Goal: Information Seeking & Learning: Learn about a topic

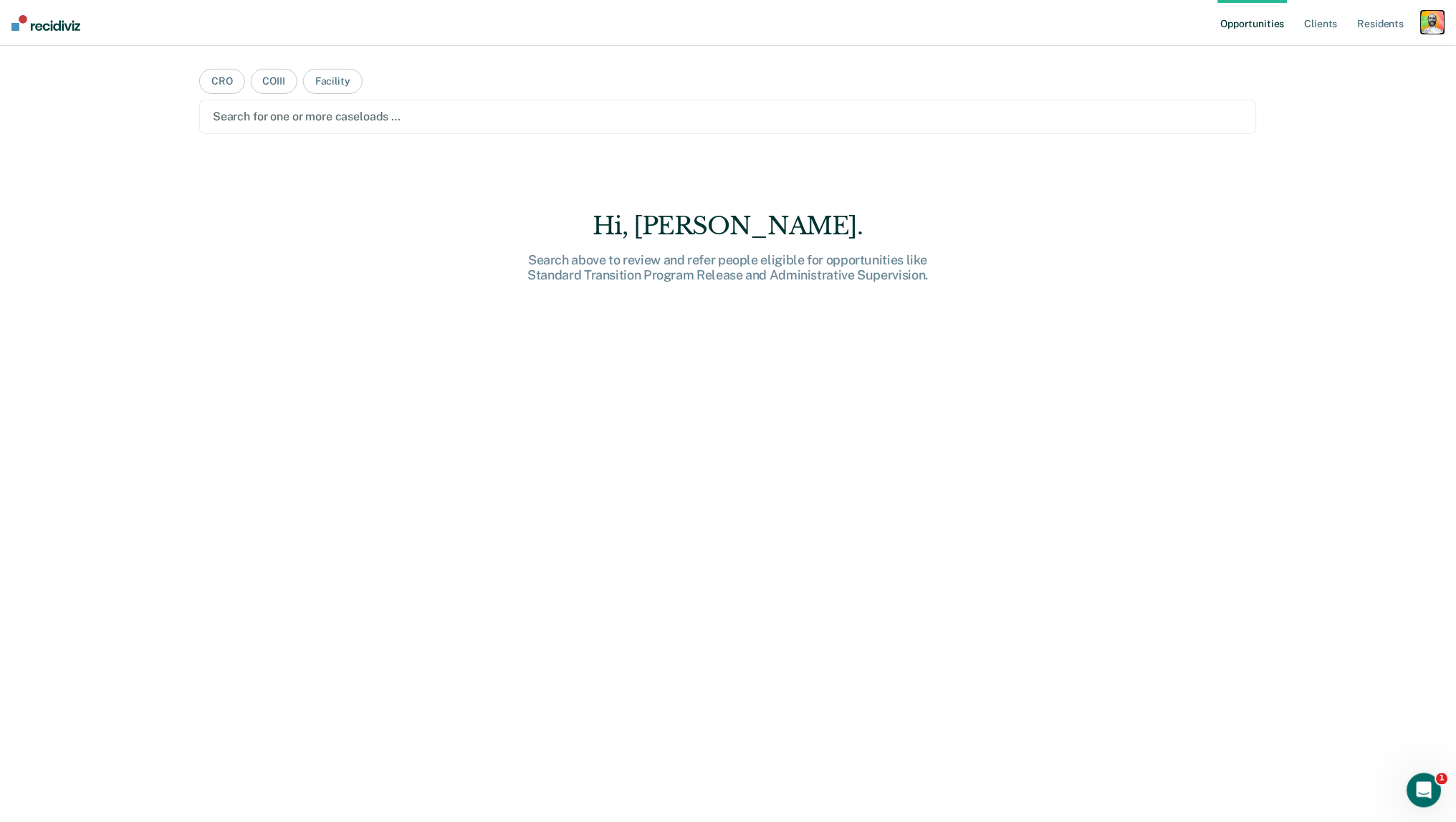
click at [1433, 27] on div "button" at bounding box center [1433, 22] width 23 height 23
click at [1338, 59] on link "Profile" at bounding box center [1375, 58] width 115 height 12
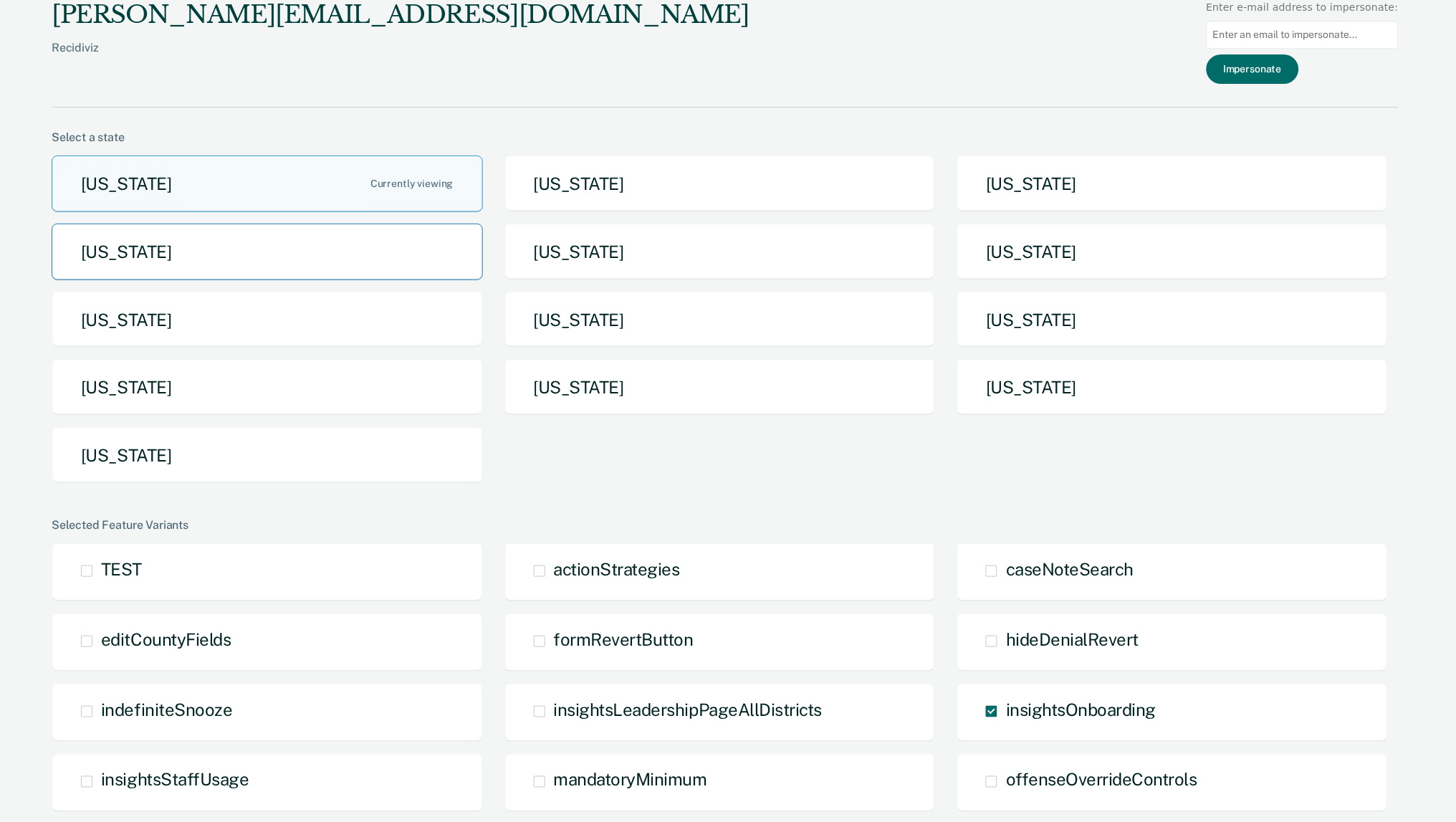
click at [390, 263] on button "Idaho" at bounding box center [268, 252] width 432 height 57
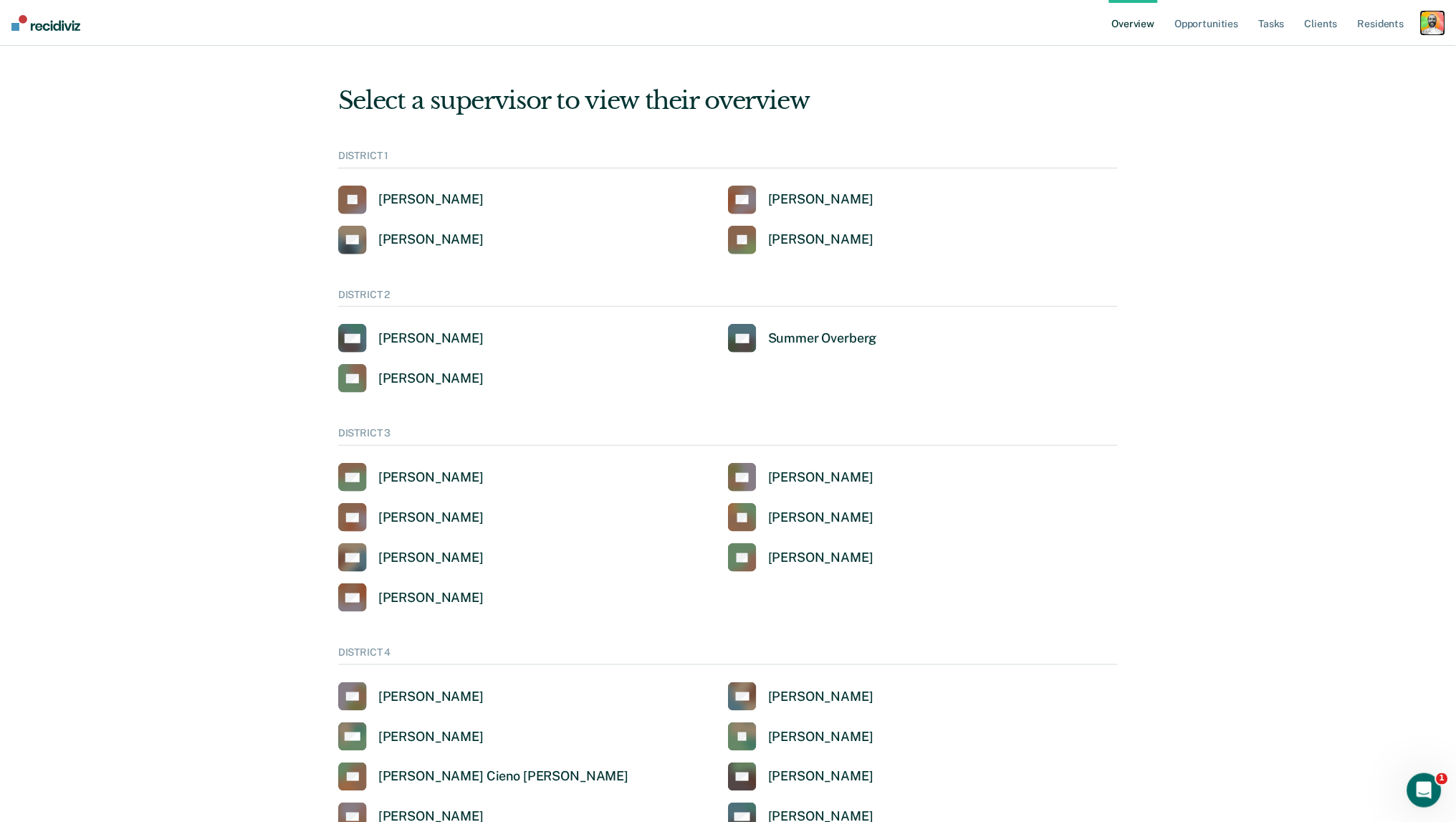
click at [1438, 20] on div "button" at bounding box center [1433, 22] width 23 height 23
click at [1352, 92] on link "Go to System-Level Trends" at bounding box center [1372, 93] width 122 height 12
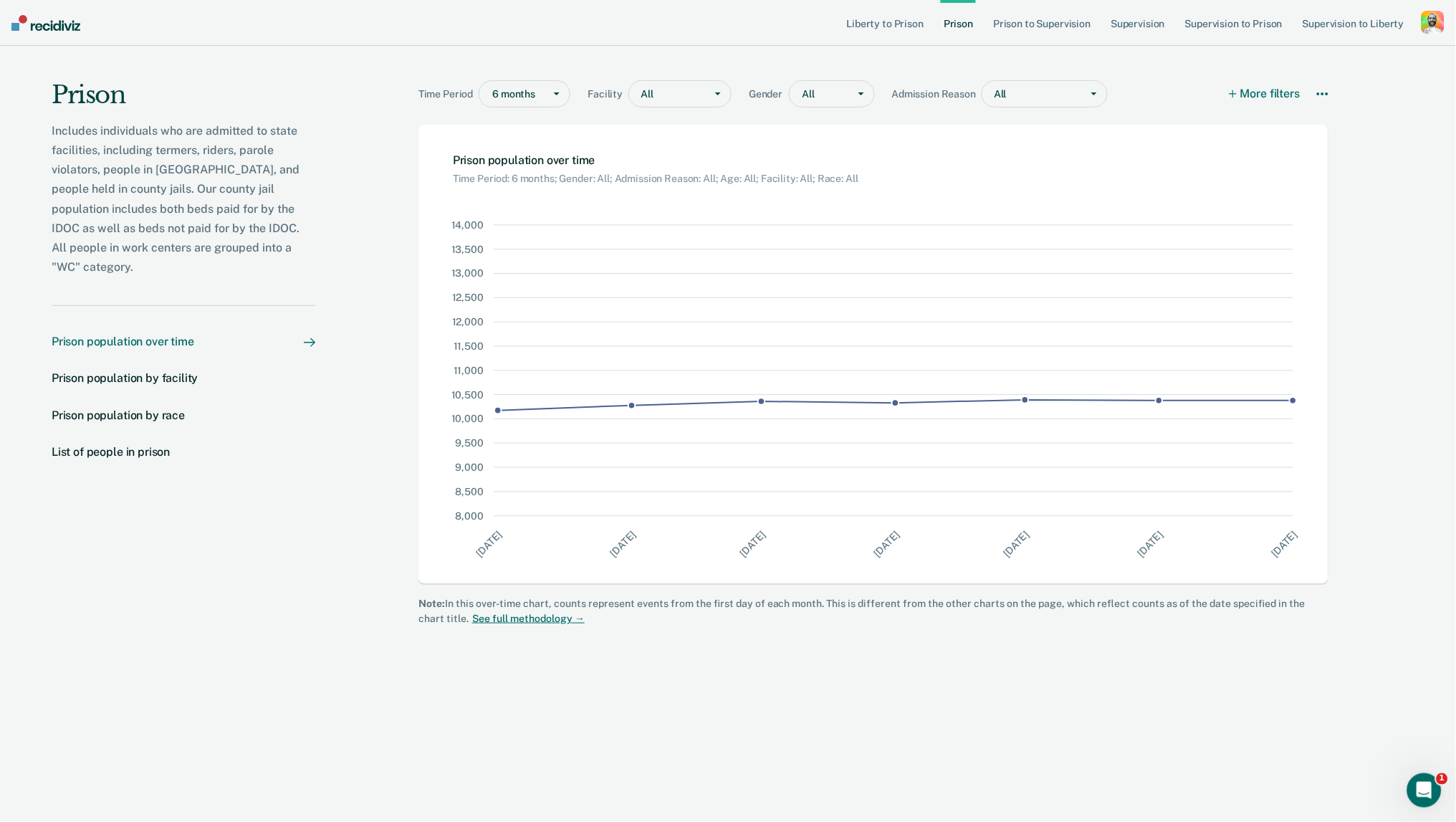
click at [1321, 88] on icon at bounding box center [1322, 93] width 11 height 11
click at [1279, 137] on button "Download Data" at bounding box center [1269, 141] width 129 height 31
click at [174, 371] on div "Prison population by facility" at bounding box center [125, 378] width 146 height 14
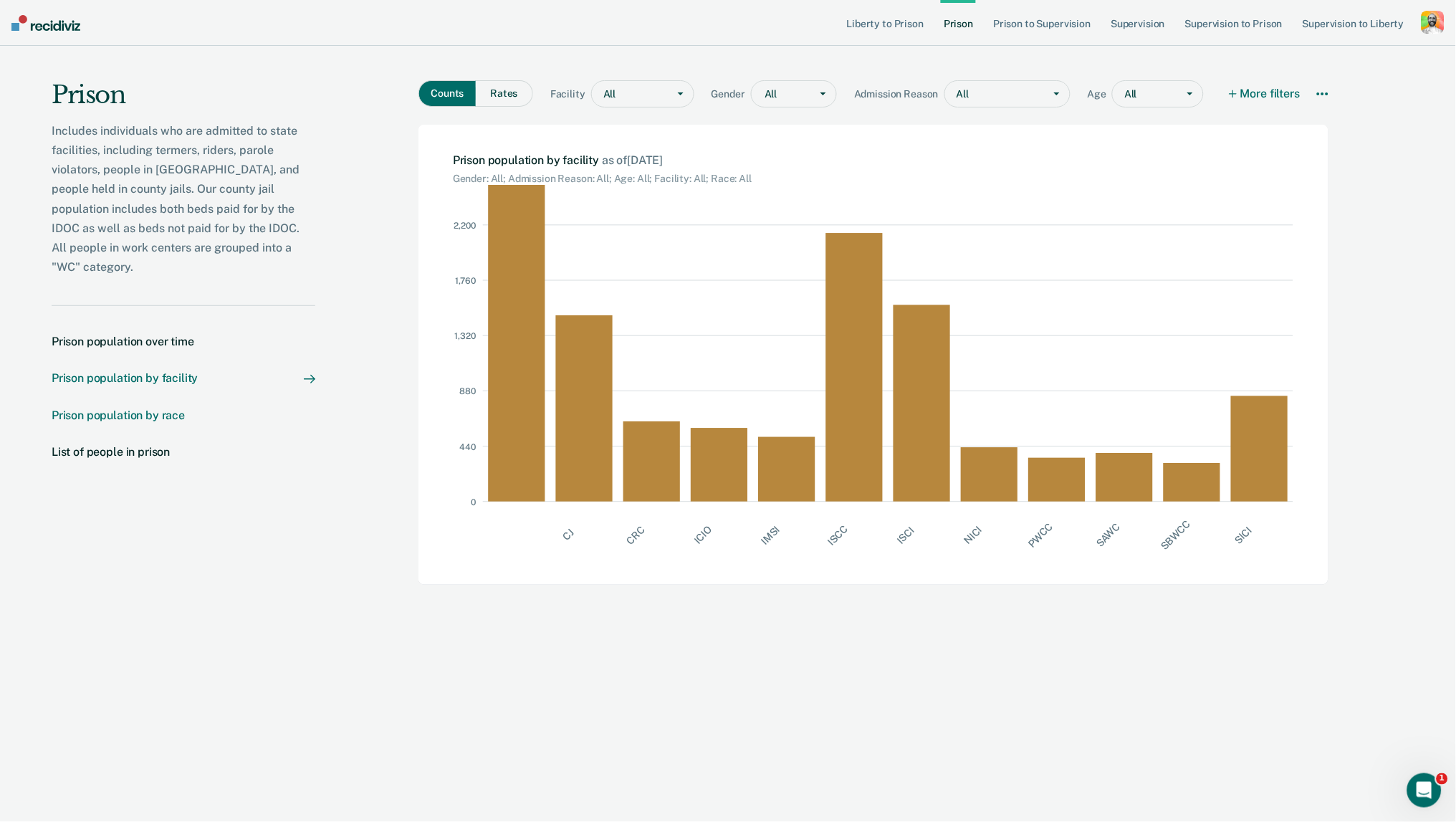
click at [159, 409] on div "Prison population by race" at bounding box center [118, 415] width 133 height 14
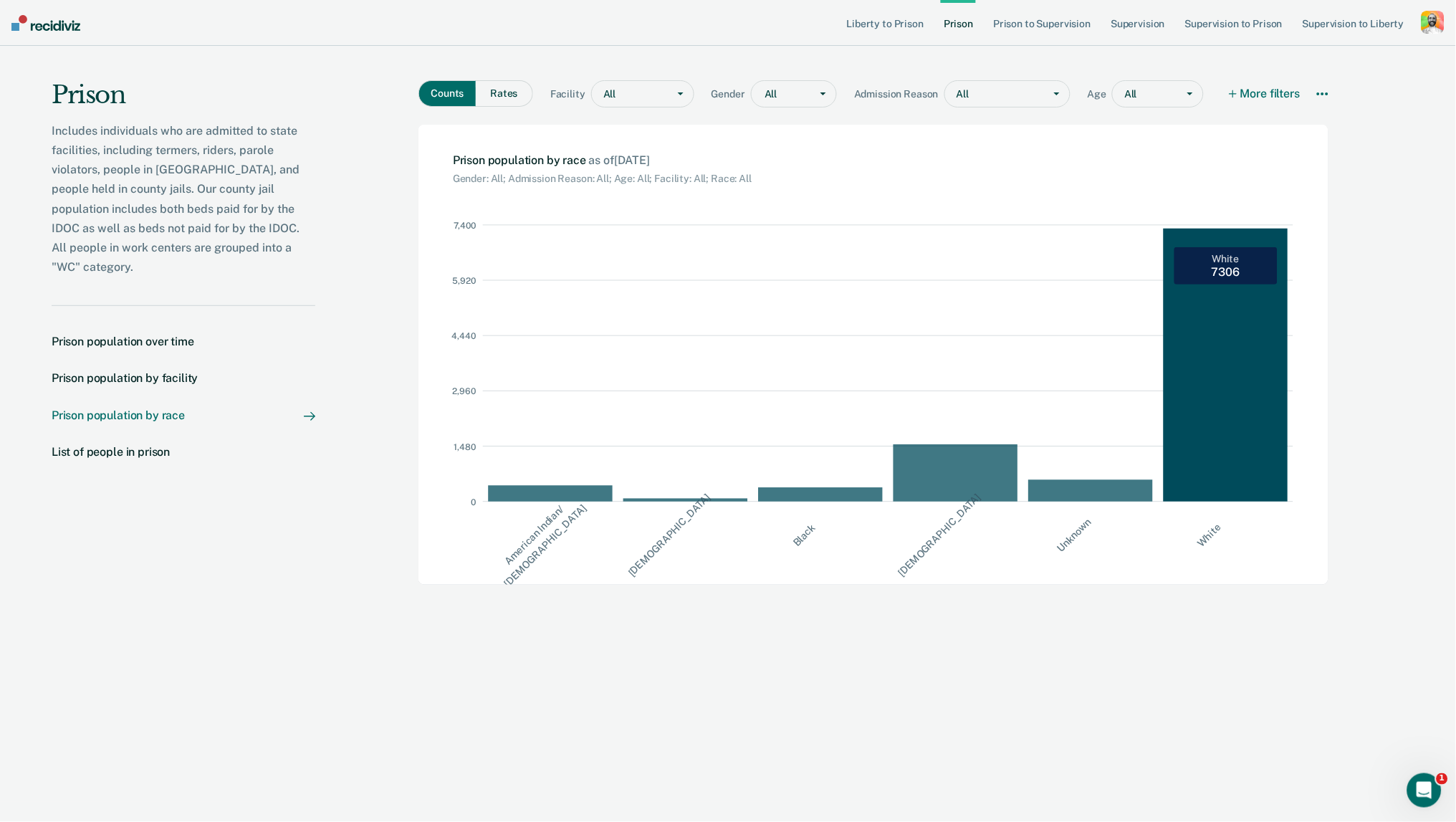
click at [1209, 361] on rect at bounding box center [1232, 363] width 136 height 277
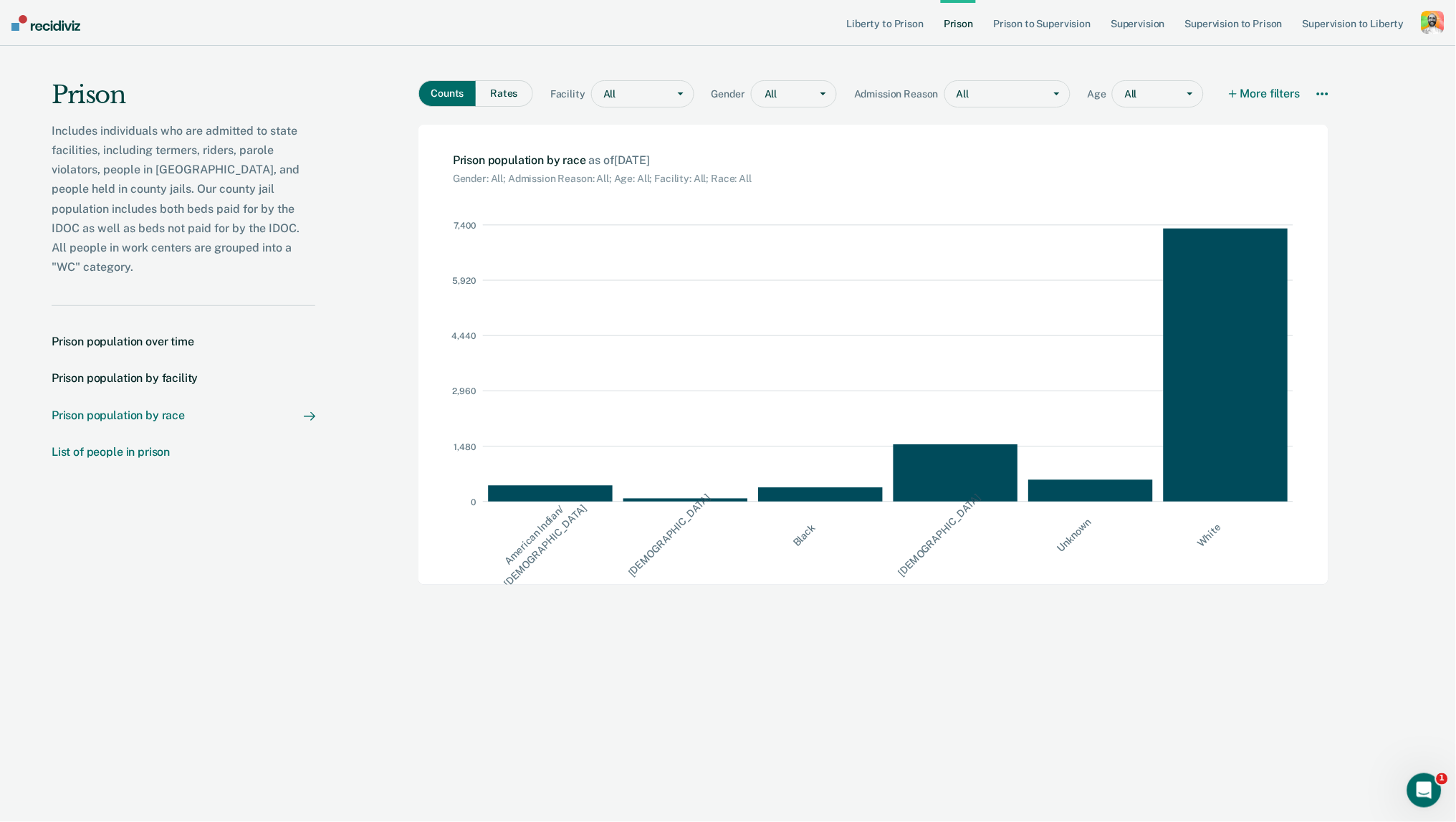
click at [127, 444] on div "List of people in prison" at bounding box center [111, 451] width 118 height 14
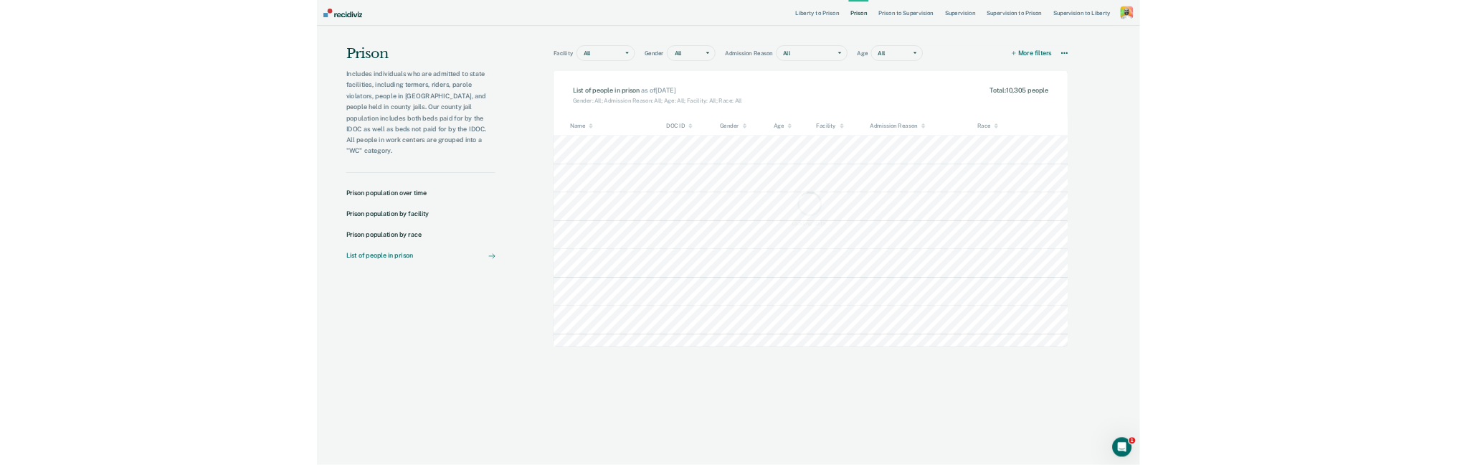
scroll to position [373, 912]
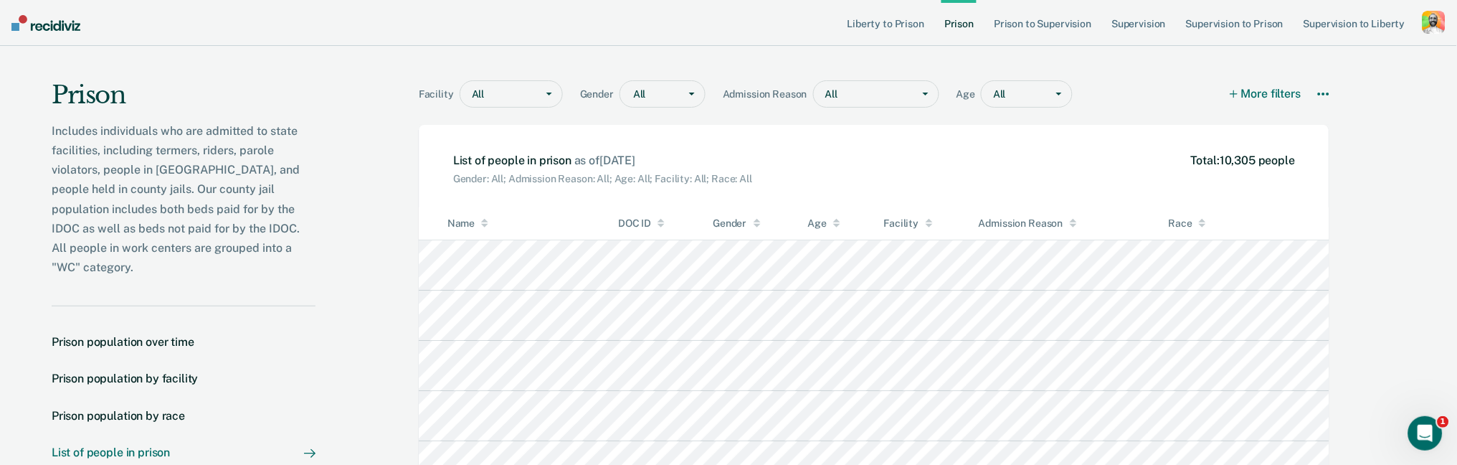
click at [309, 381] on nav "Prison population over time Prison population by facility Prison population by …" at bounding box center [184, 405] width 264 height 199
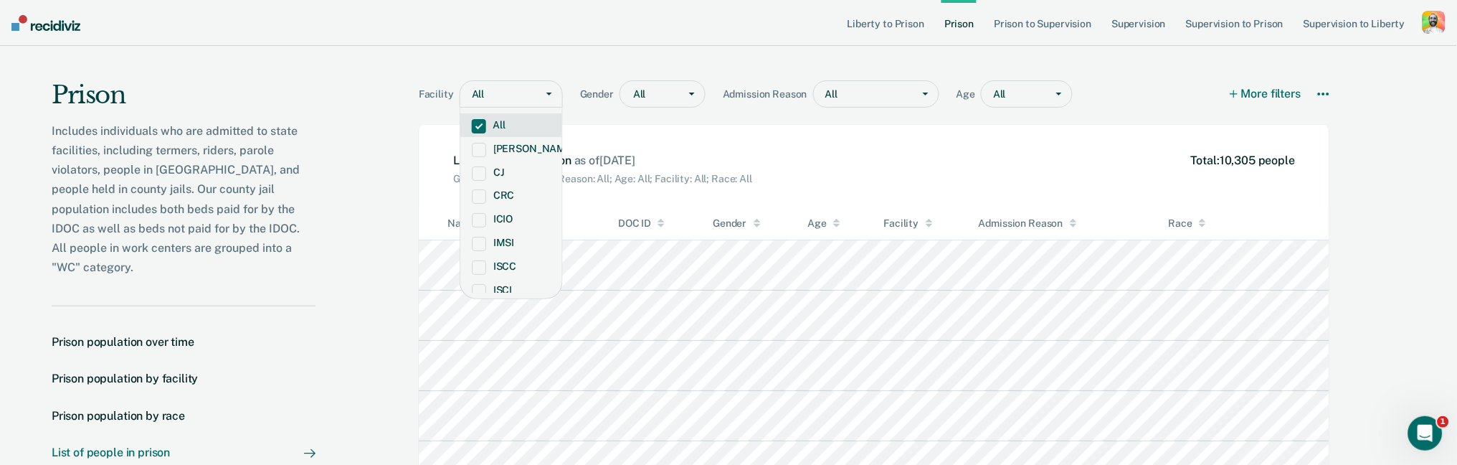
click at [512, 103] on div "All" at bounding box center [498, 94] width 76 height 21
click at [504, 177] on label "CJ" at bounding box center [511, 172] width 79 height 12
click at [833, 108] on div "Admission Reason All" at bounding box center [840, 96] width 234 height 33
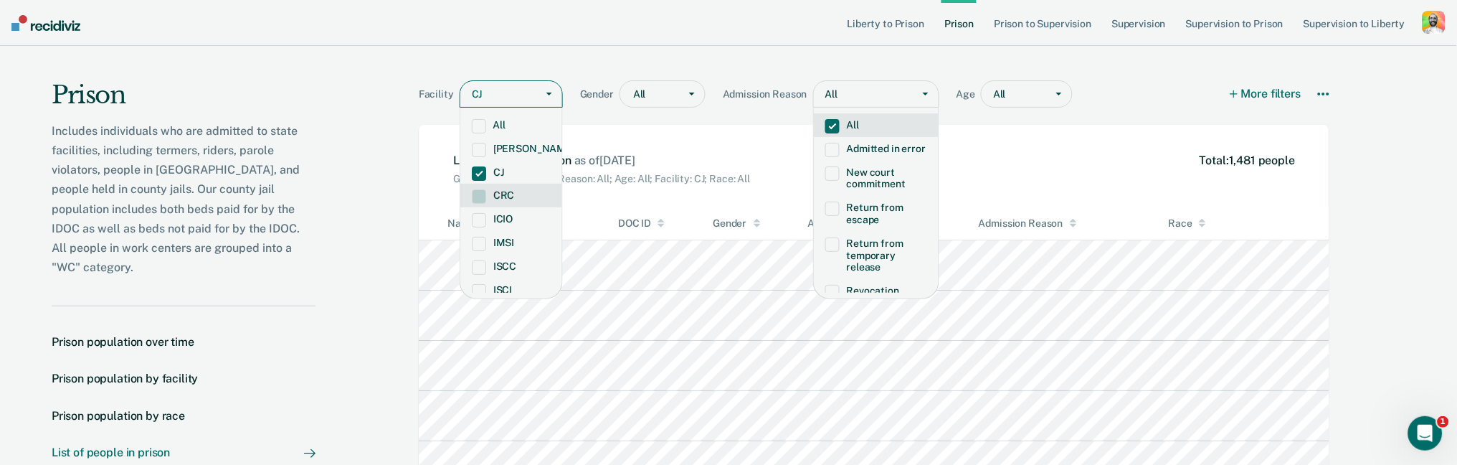
click at [835, 96] on div "All" at bounding box center [863, 94] width 99 height 21
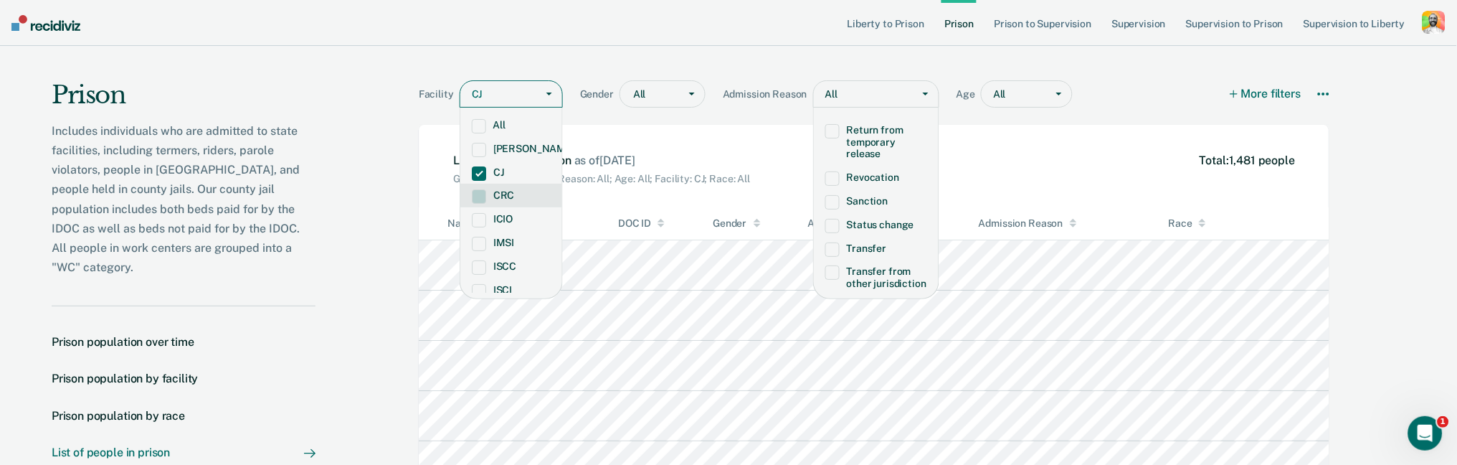
scroll to position [112, 0]
click at [851, 227] on label "Status change" at bounding box center [876, 226] width 102 height 12
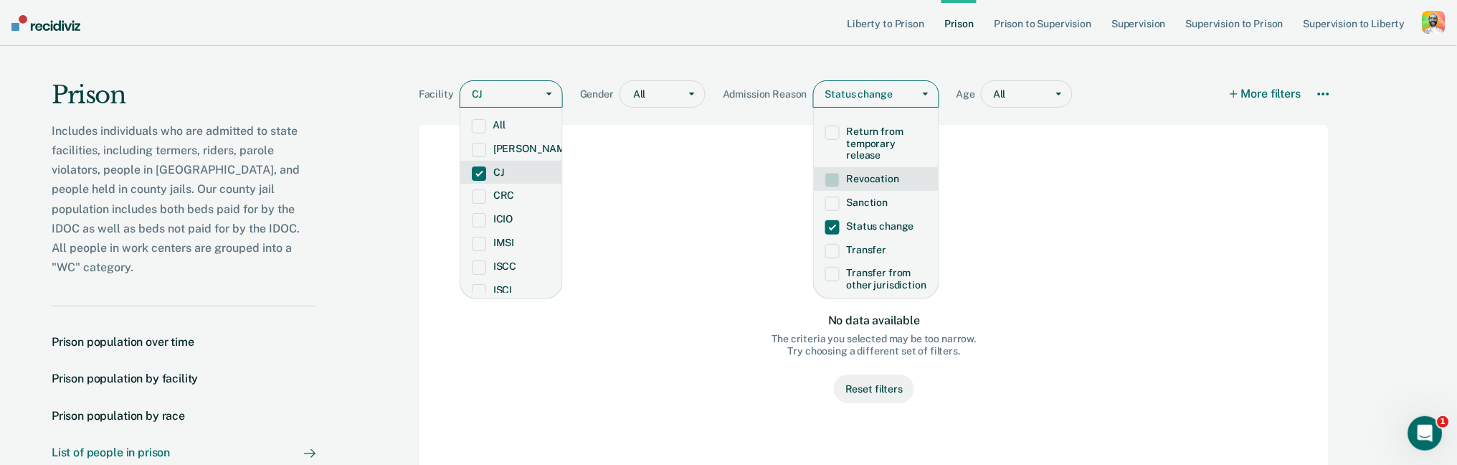
click at [484, 171] on span at bounding box center [479, 173] width 14 height 14
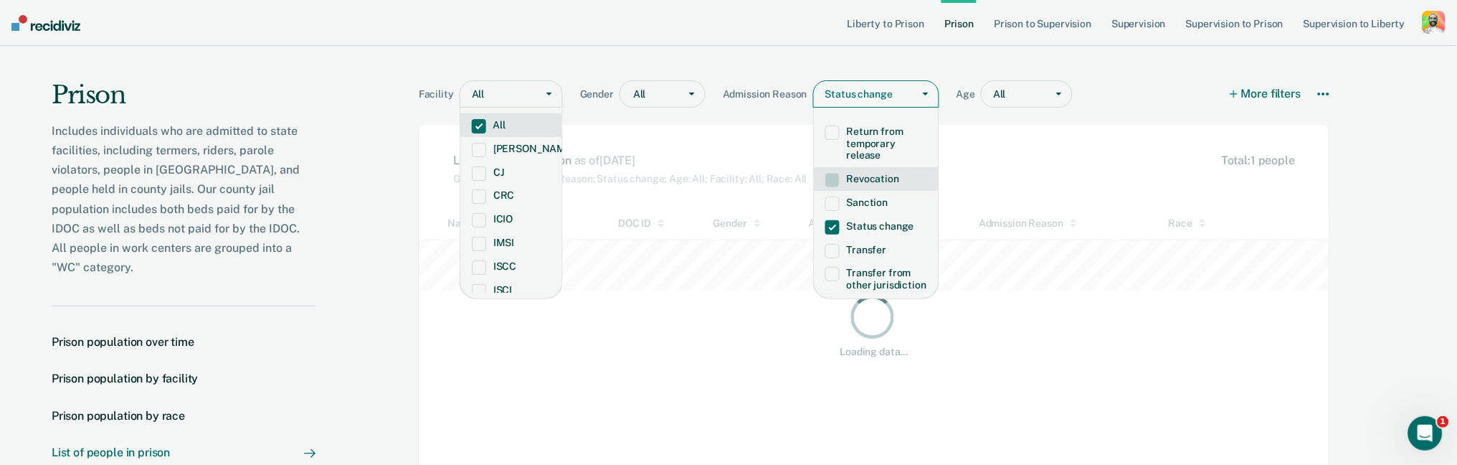
scroll to position [373, 912]
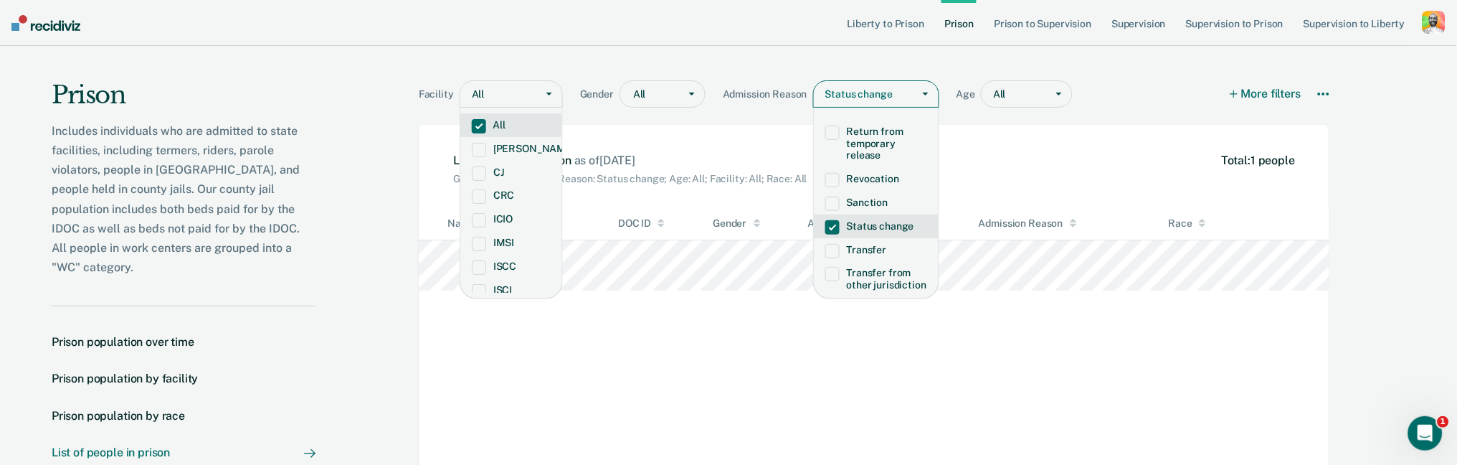
click at [828, 220] on span at bounding box center [832, 227] width 14 height 14
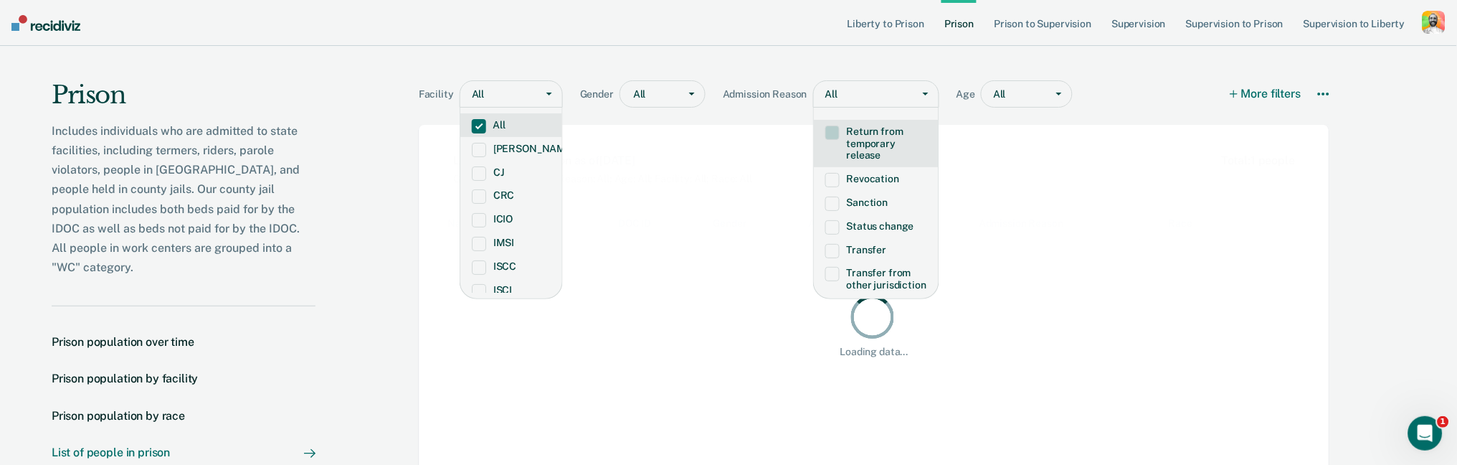
click at [995, 61] on div "Facility option CJ, deselected. All selected, 1 of 17. 17 results available. Us…" at bounding box center [874, 85] width 911 height 79
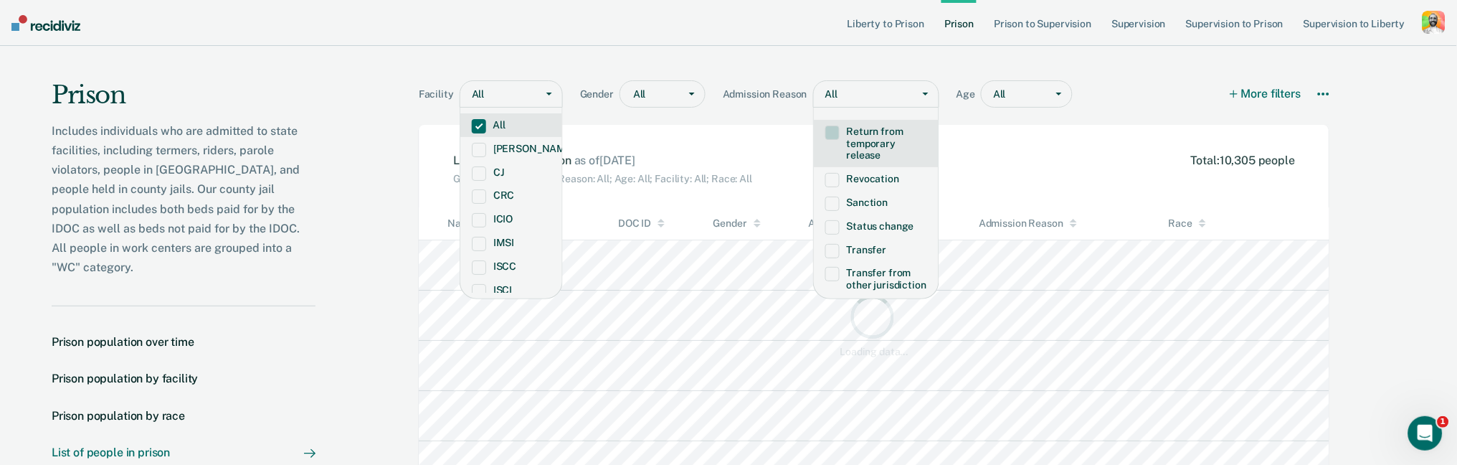
click at [996, 82] on div "All" at bounding box center [1027, 93] width 92 height 27
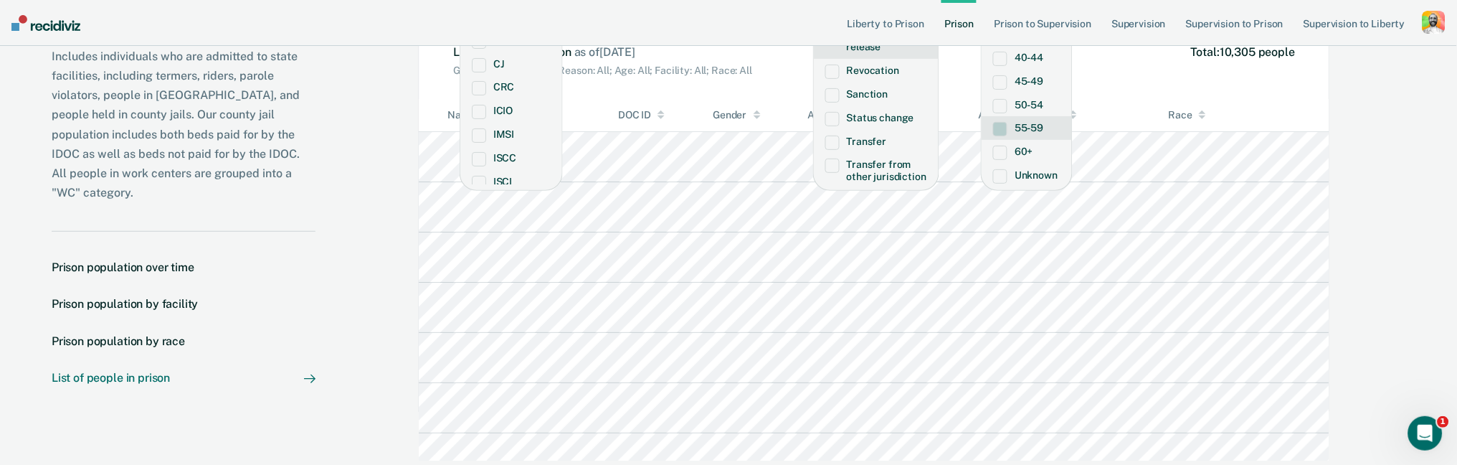
scroll to position [108, 0]
click at [997, 146] on span at bounding box center [1000, 153] width 14 height 14
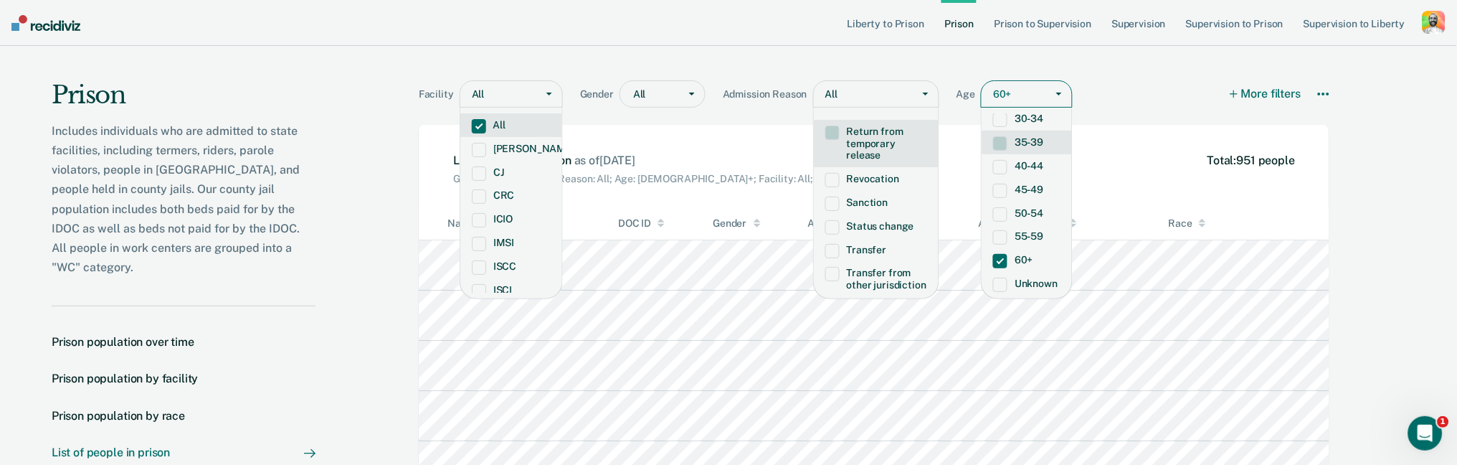
click at [643, 62] on div "Facility option CJ, deselected. All selected, 1 of 17. 17 results available. Us…" at bounding box center [874, 85] width 911 height 79
click at [890, 90] on div at bounding box center [872, 94] width 66 height 15
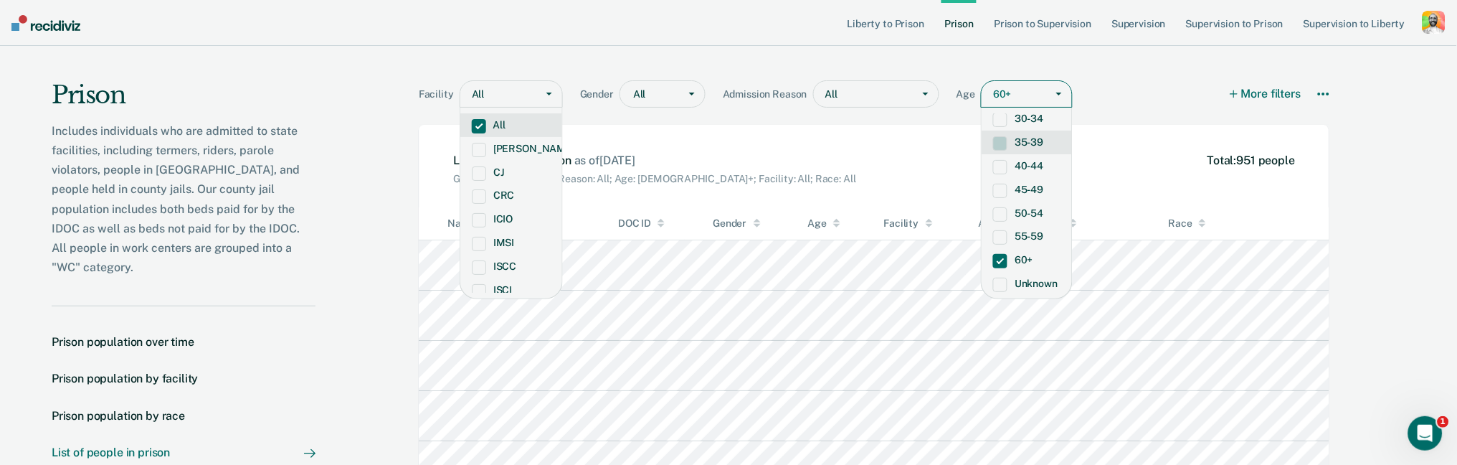
click at [510, 91] on div at bounding box center [507, 94] width 43 height 15
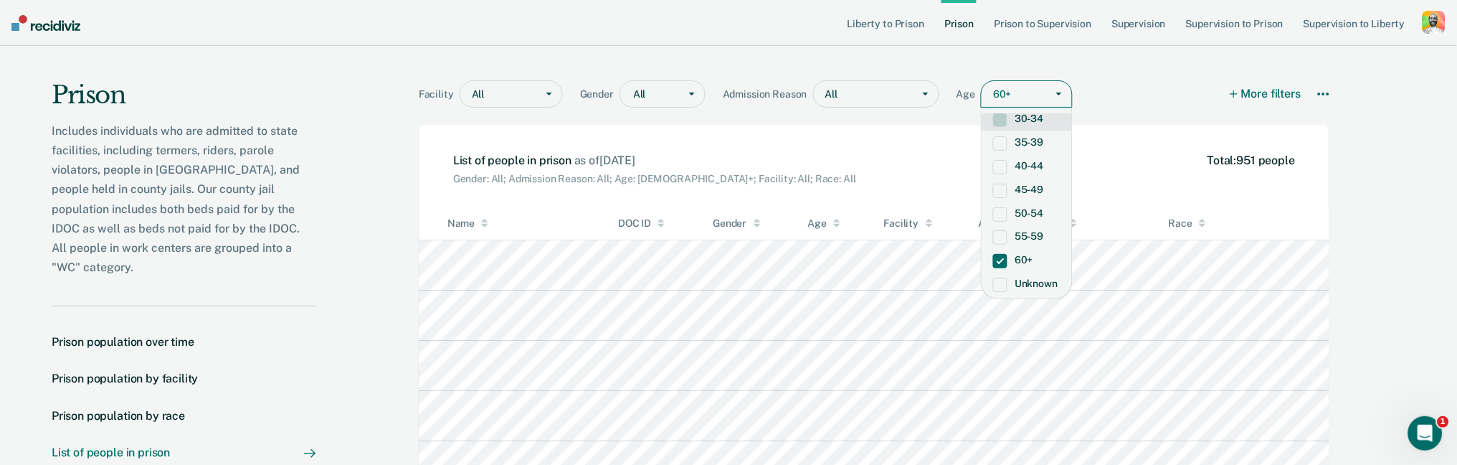
click at [1048, 104] on div at bounding box center [1059, 94] width 26 height 26
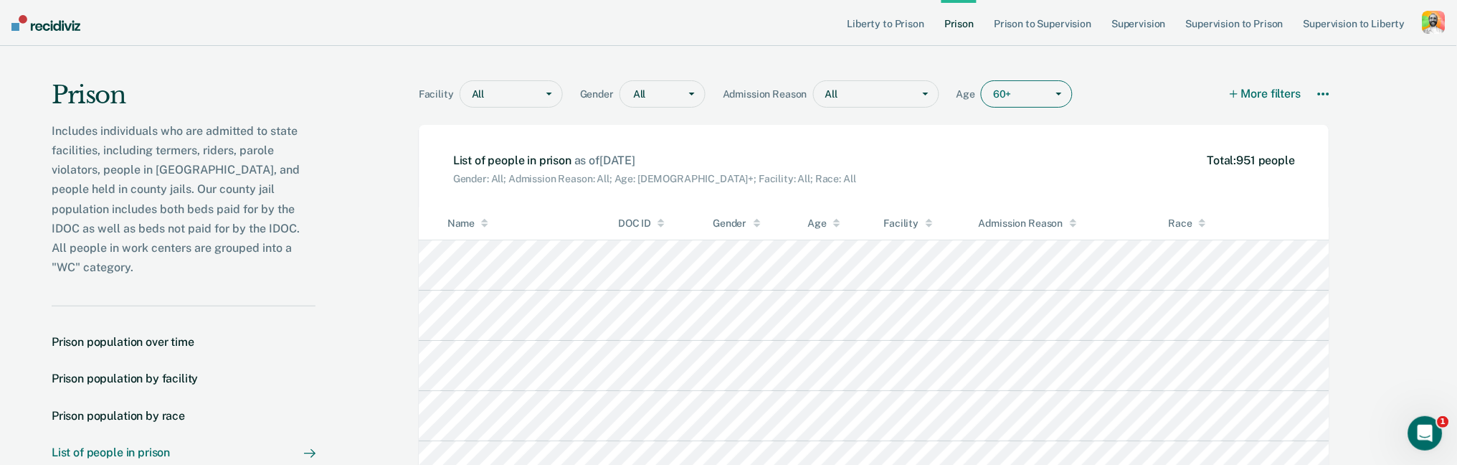
click at [1330, 93] on div "Facility option CJ, deselected. All Gender All Admission Reason option Status c…" at bounding box center [877, 309] width 1020 height 527
click at [1327, 92] on icon at bounding box center [1323, 93] width 11 height 11
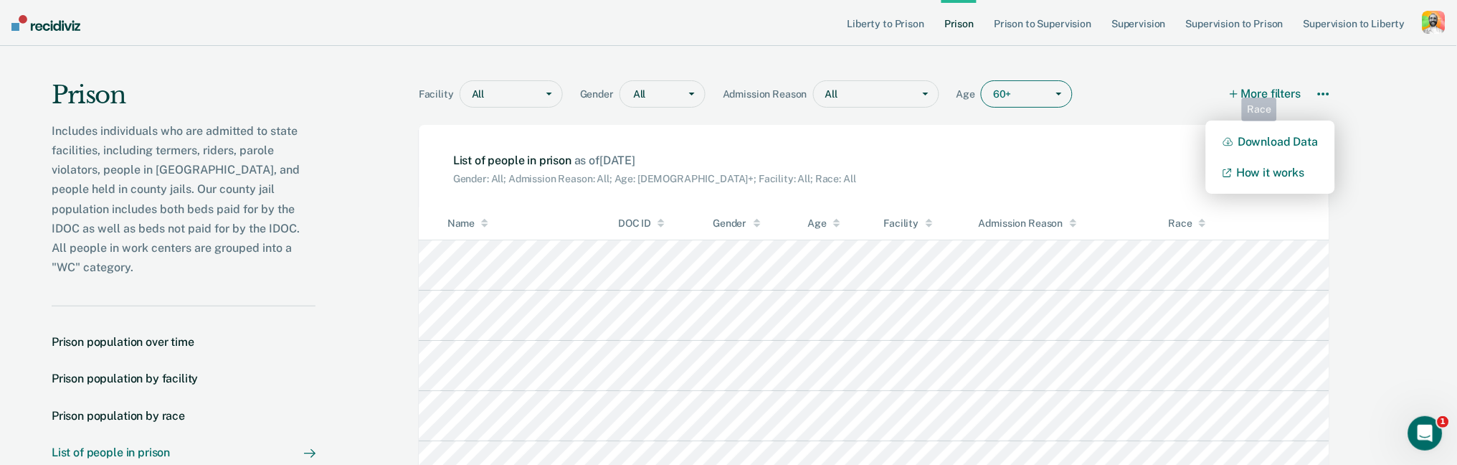
click at [1117, 92] on div "Facility option CJ, deselected. All Gender All Admission Reason option Status c…" at bounding box center [874, 96] width 911 height 33
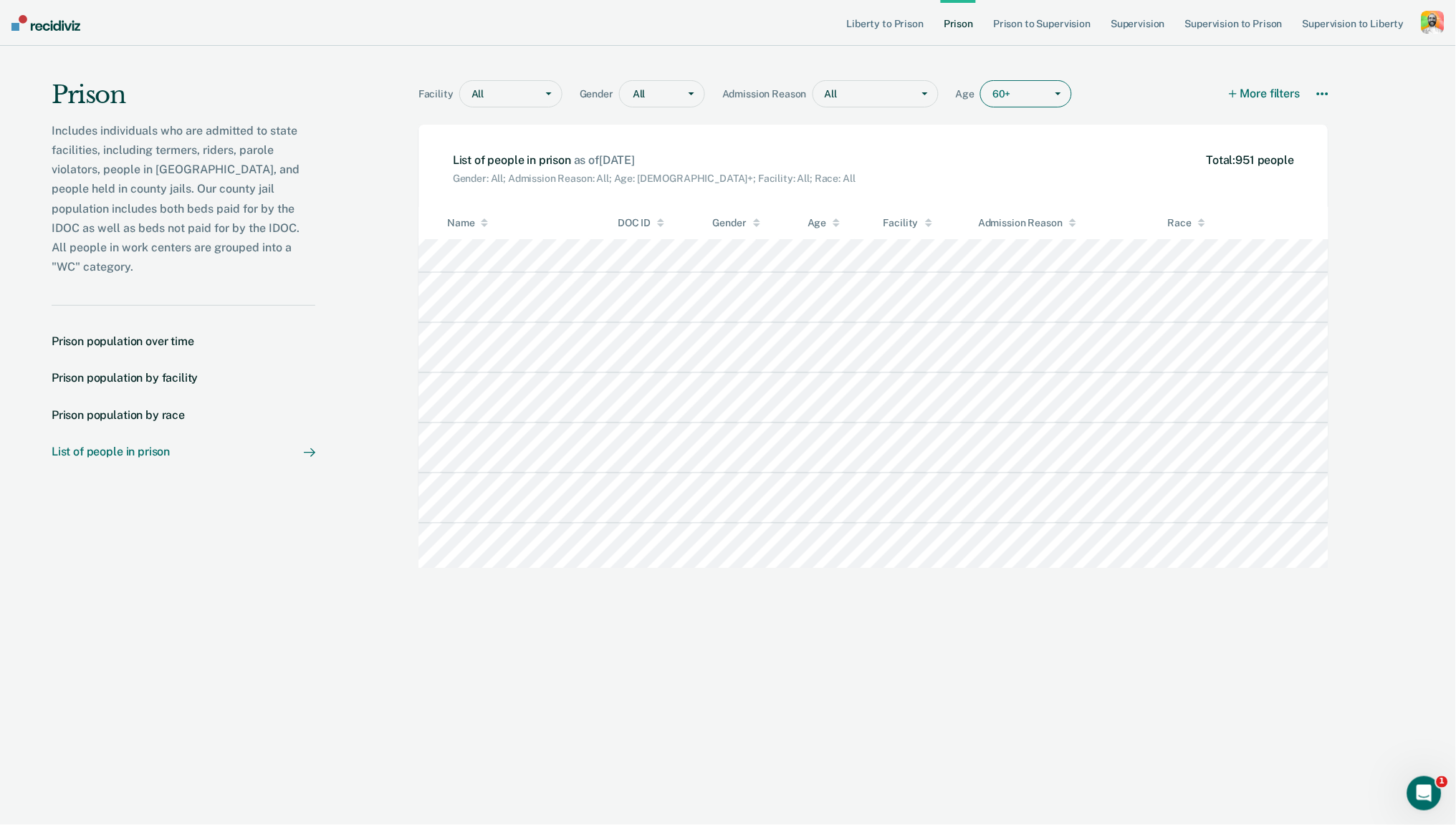
scroll to position [2442, 0]
click at [1037, 19] on link "Prison to Supervision" at bounding box center [1041, 23] width 103 height 46
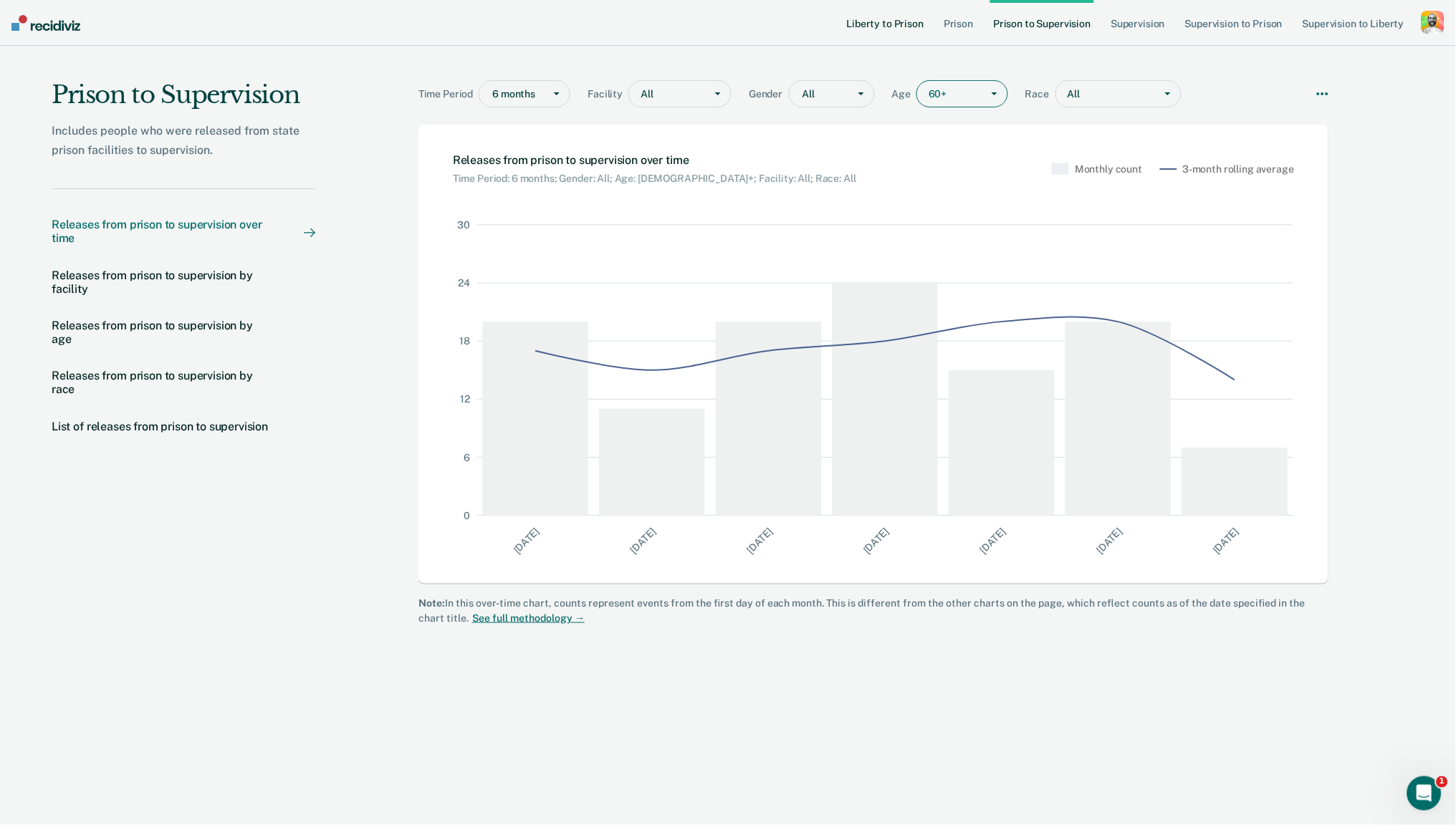
click at [901, 21] on link "Liberty to Prison" at bounding box center [885, 23] width 83 height 46
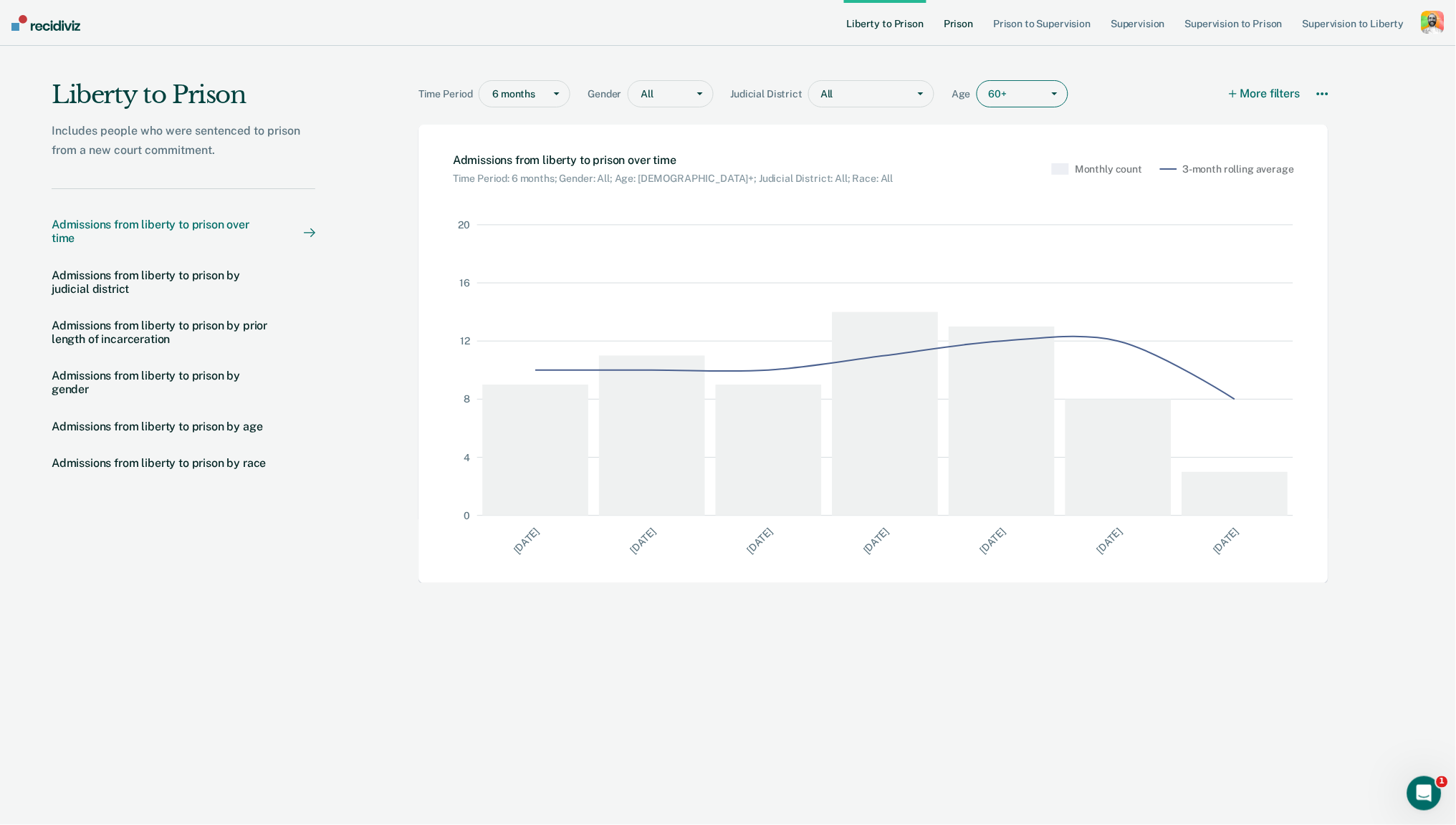
click at [963, 20] on link "Prison" at bounding box center [958, 23] width 35 height 46
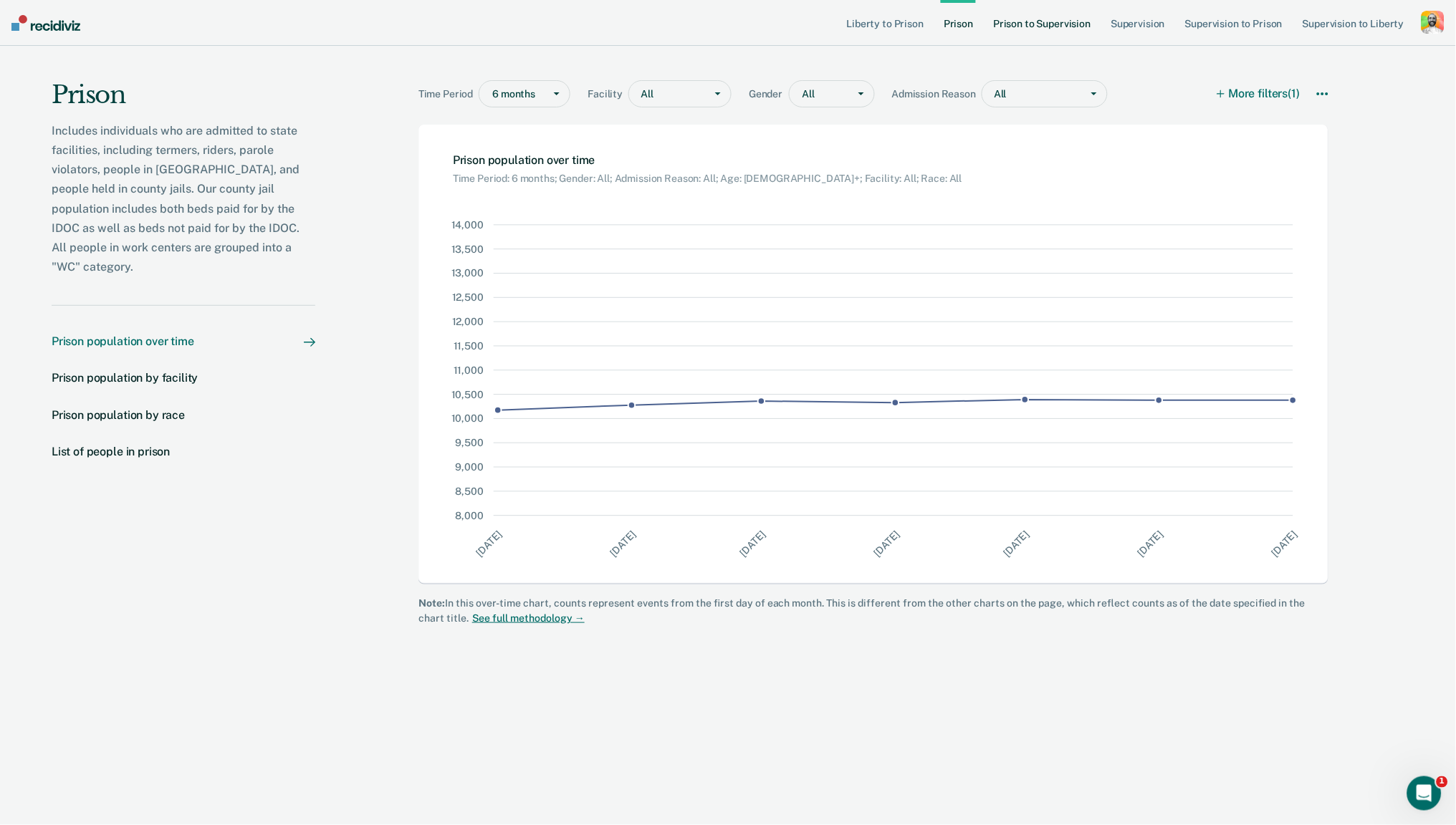
click at [1053, 23] on link "Prison to Supervision" at bounding box center [1041, 23] width 103 height 46
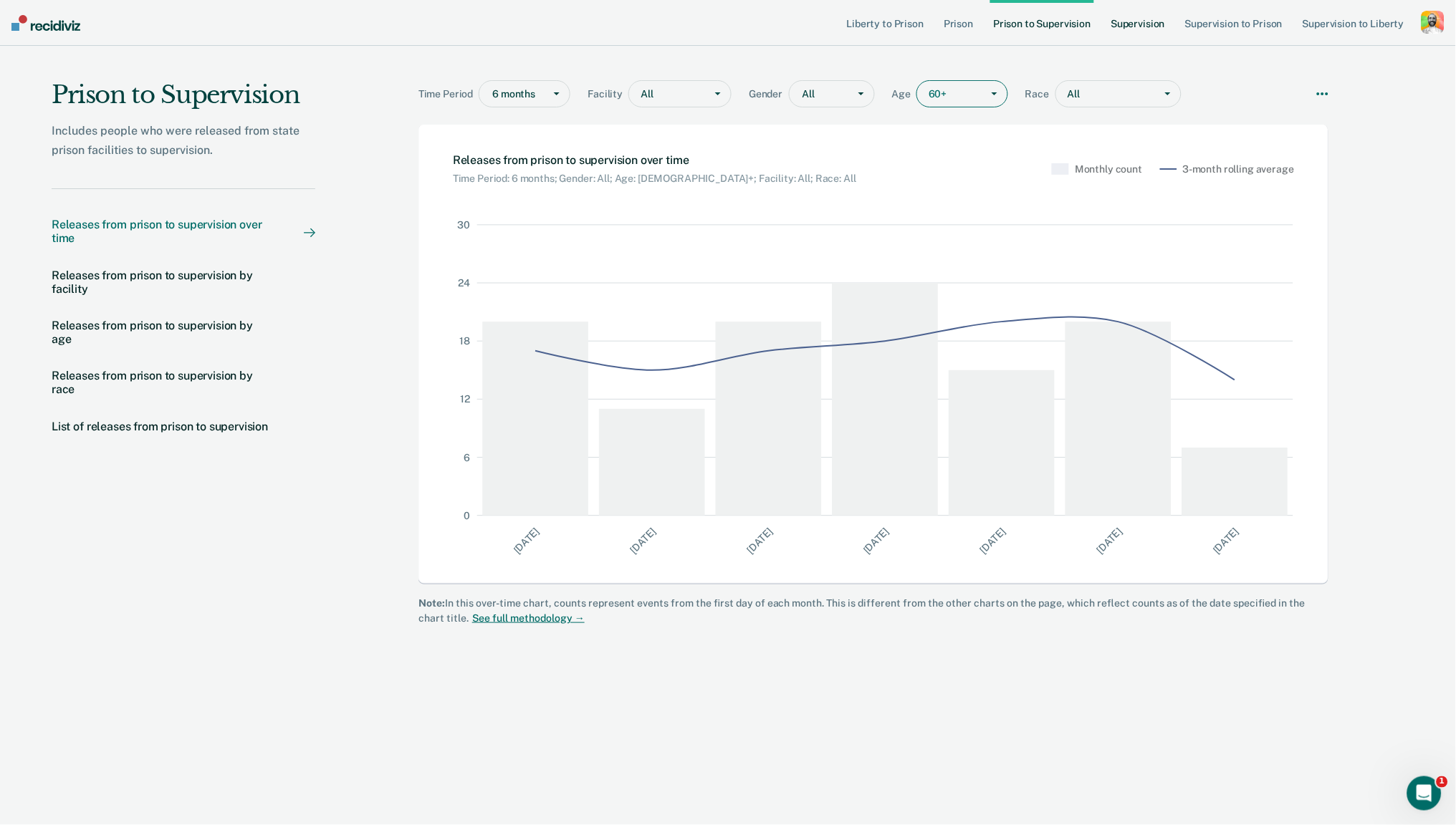
click at [1155, 34] on link "Supervision" at bounding box center [1138, 23] width 60 height 46
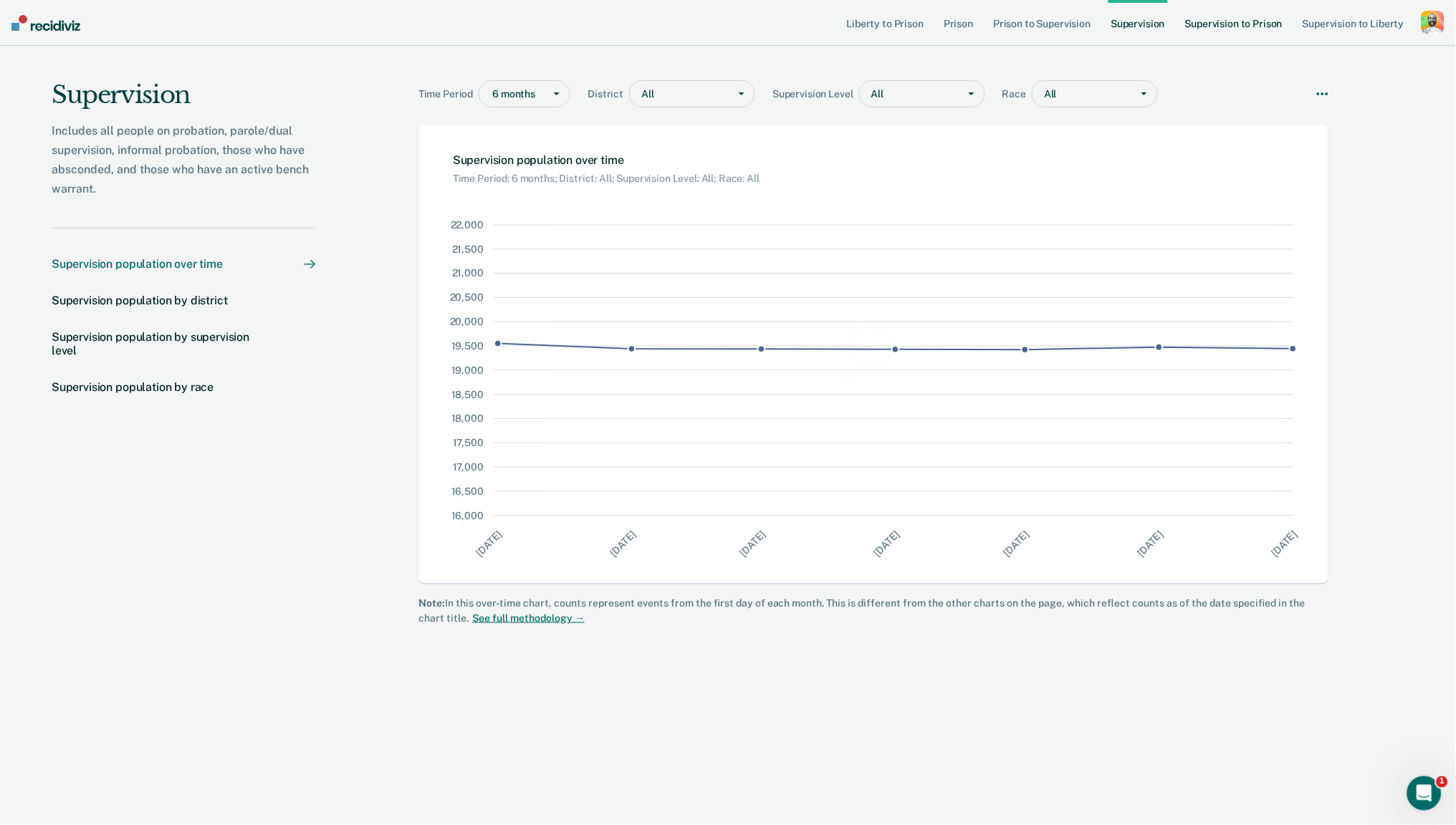
click at [1234, 28] on link "Supervision to Prison" at bounding box center [1233, 23] width 103 height 46
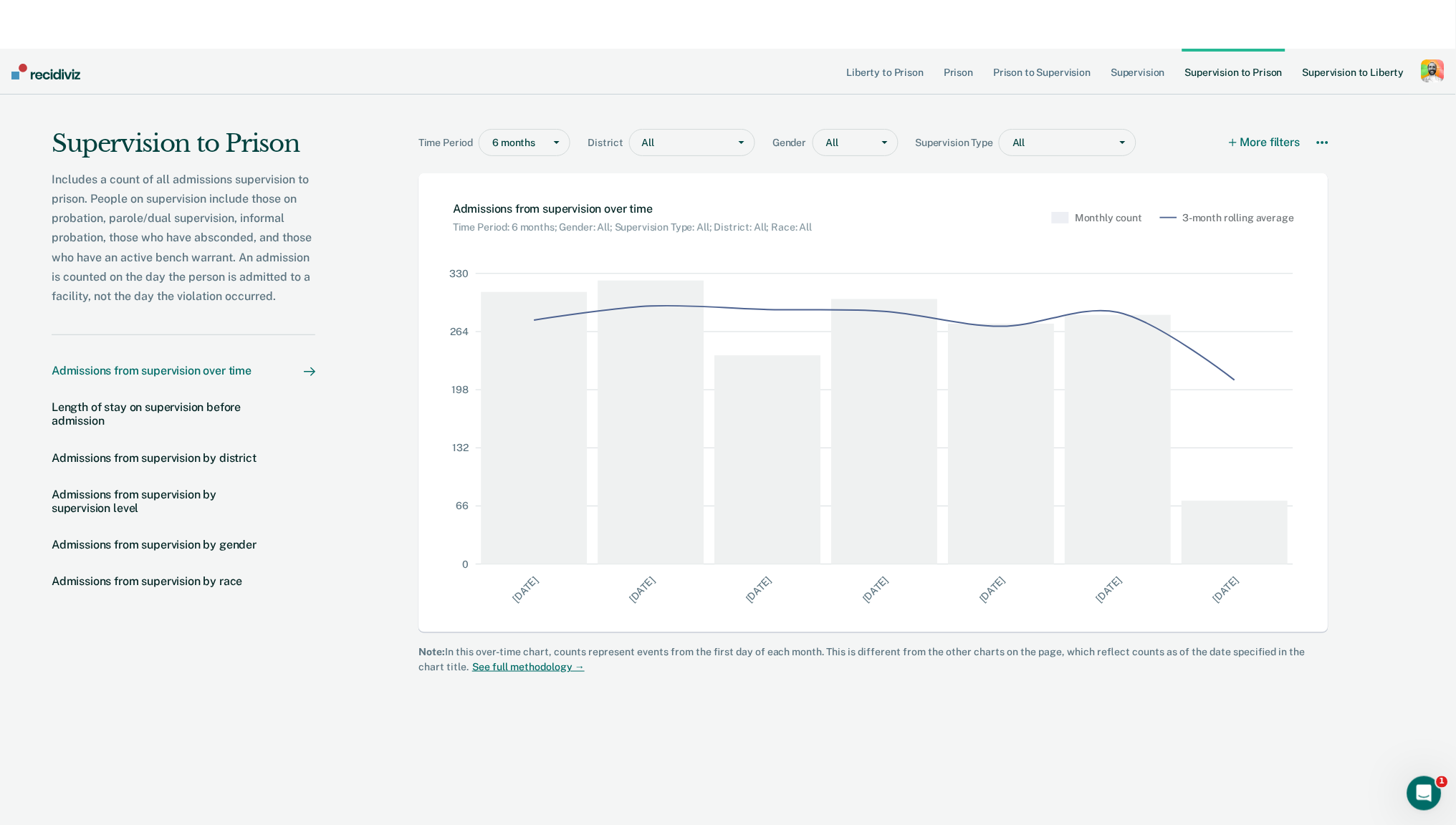
click at [1338, 48] on link "Supervision to Liberty" at bounding box center [1354, 71] width 108 height 46
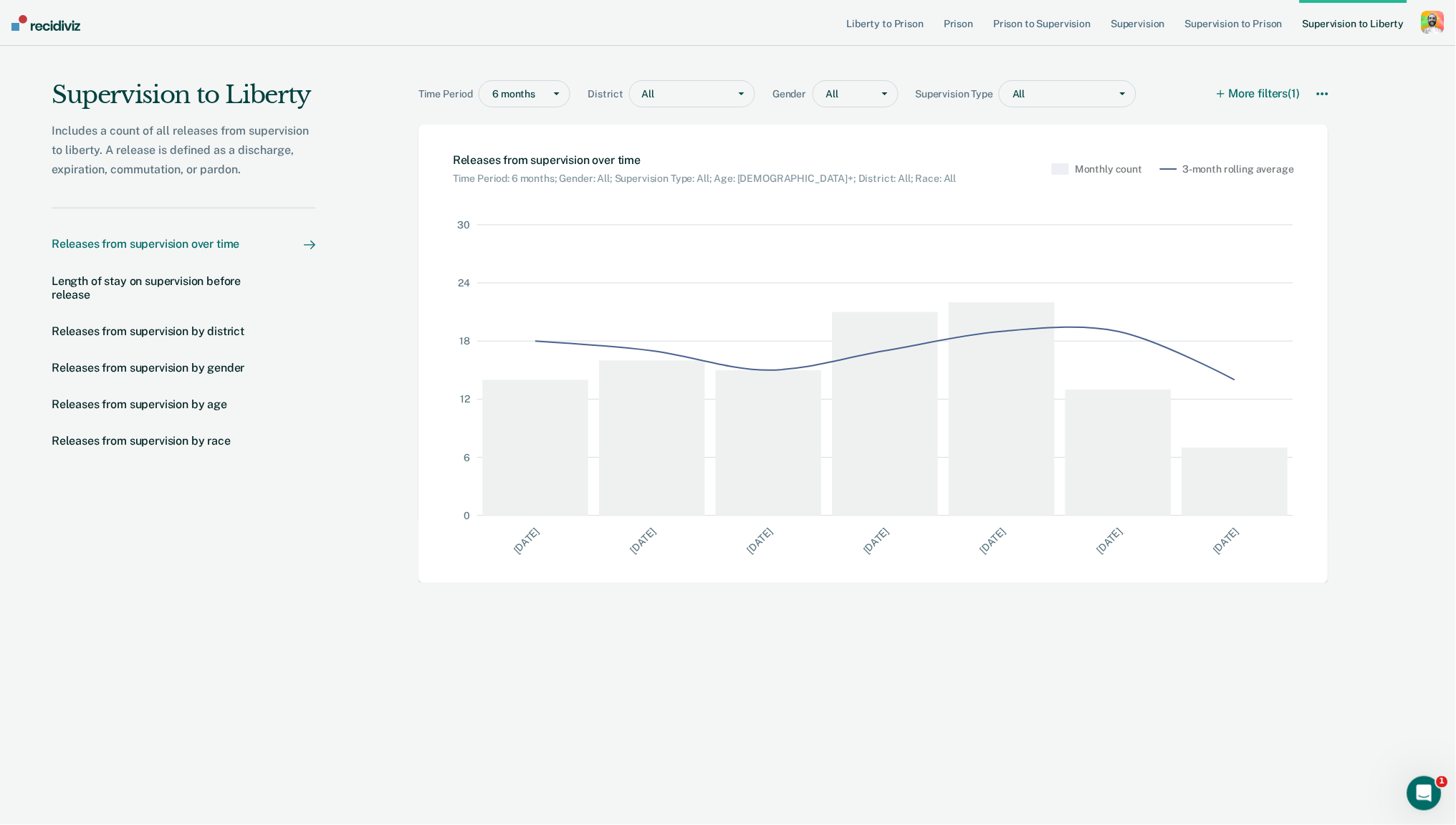
click at [1332, 90] on div "Time Period 6 months District All Gender All Supervision Type All More filters …" at bounding box center [876, 425] width 1019 height 759
click at [1326, 93] on icon at bounding box center [1322, 93] width 11 height 11
